Goal: Navigation & Orientation: Go to known website

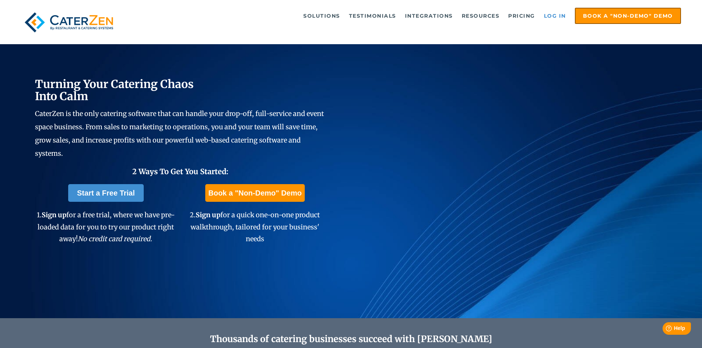
click at [561, 14] on link "Log in" at bounding box center [554, 15] width 29 height 15
click at [563, 10] on link "Log in" at bounding box center [554, 15] width 29 height 15
